Goal: Information Seeking & Learning: Learn about a topic

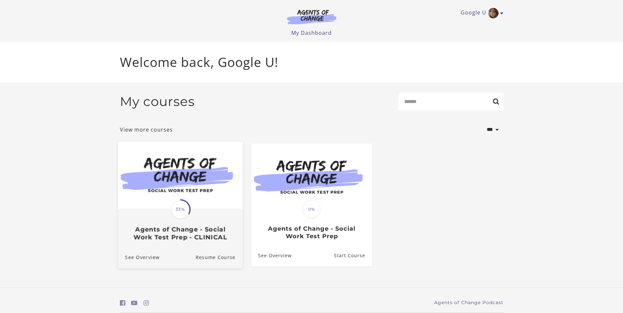
click at [189, 184] on img at bounding box center [180, 175] width 125 height 67
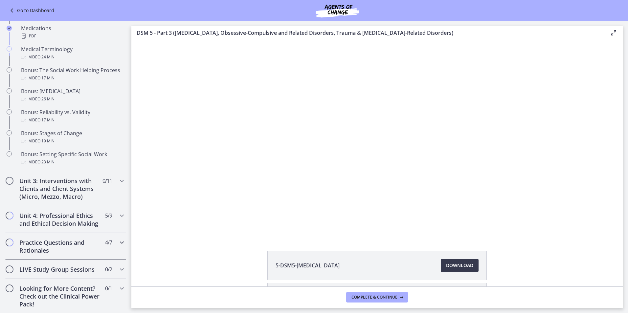
scroll to position [526, 0]
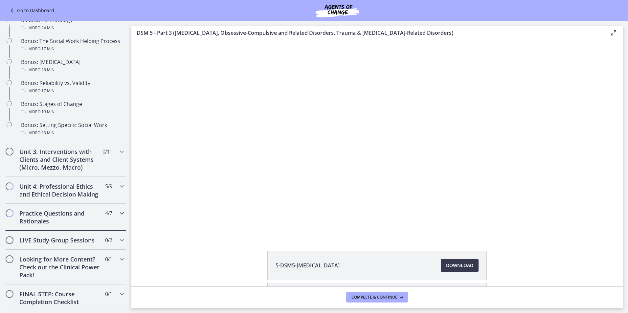
click at [61, 225] on h2 "Practice Questions and Rationales" at bounding box center [59, 218] width 80 height 16
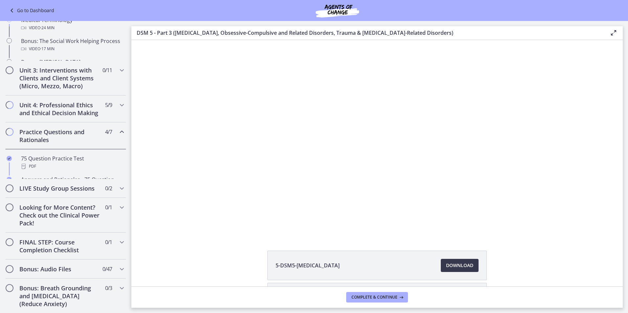
scroll to position [318, 0]
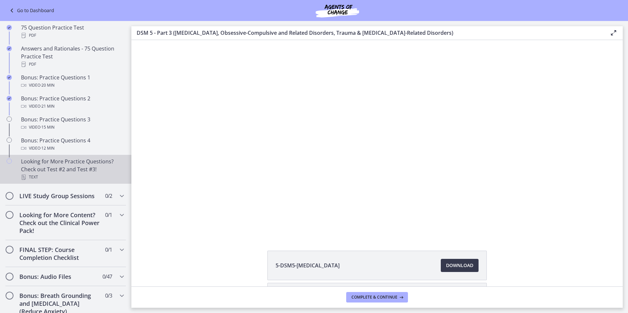
click at [70, 177] on div "Looking for More Practice Questions? Check out Test #2 and Test #3! Text" at bounding box center [72, 170] width 102 height 24
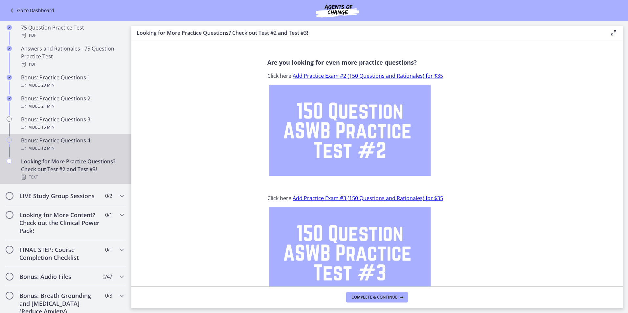
click at [51, 152] on div "Bonus: Practice Questions 4 Video · 12 min" at bounding box center [72, 145] width 102 height 16
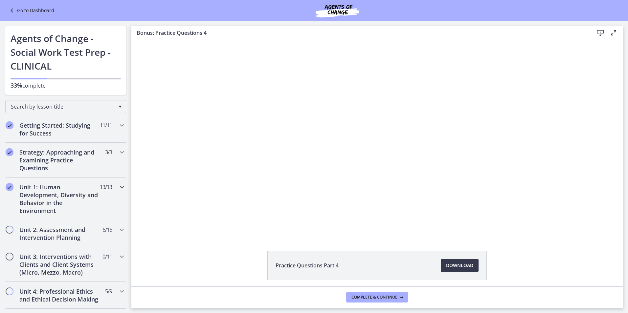
click at [52, 210] on h2 "Unit 1: Human Development, Diversity and Behavior in the Environment" at bounding box center [59, 199] width 80 height 32
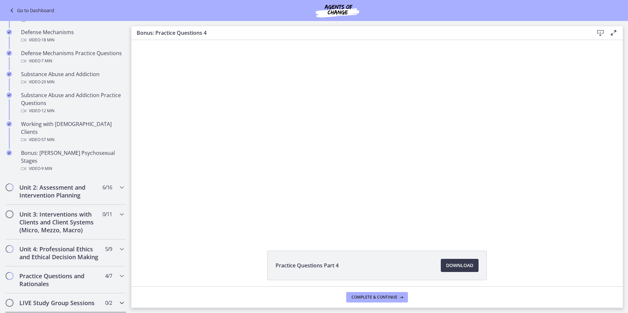
scroll to position [427, 0]
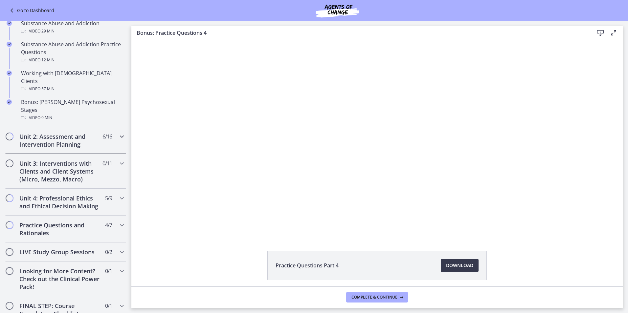
click at [59, 133] on h2 "Unit 2: Assessment and Intervention Planning" at bounding box center [59, 141] width 80 height 16
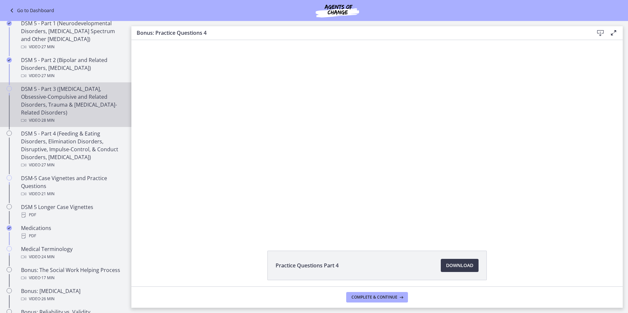
scroll to position [296, 0]
click at [57, 99] on div "DSM 5 - Part 3 ([MEDICAL_DATA], Obsessive-Compulsive and Related Disorders, Tra…" at bounding box center [72, 105] width 102 height 39
